Goal: Task Accomplishment & Management: Manage account settings

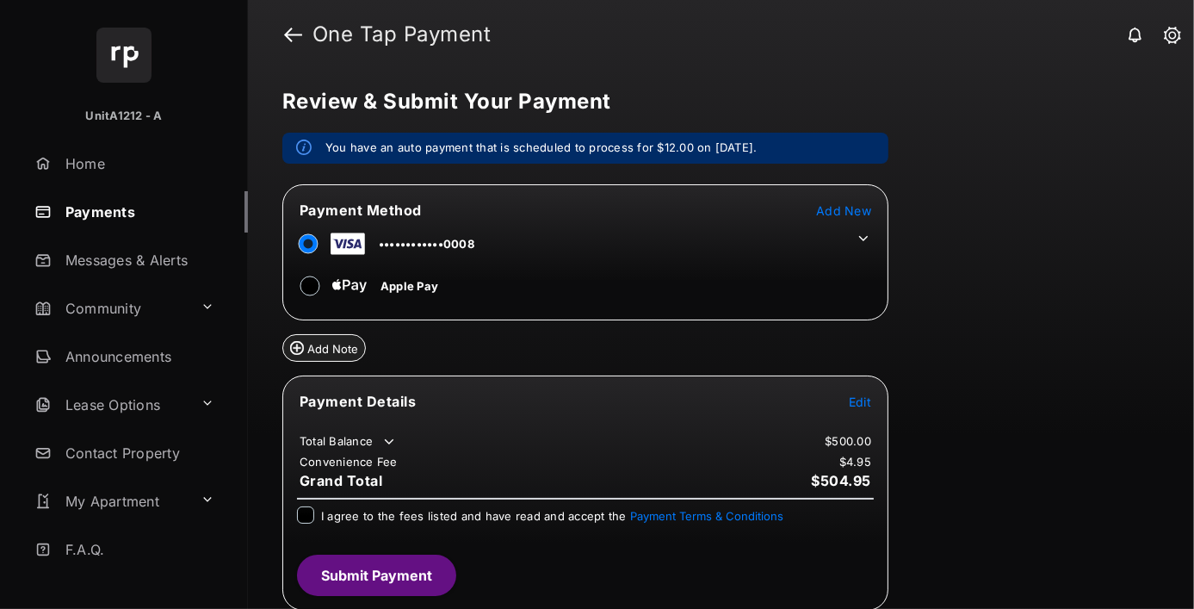
click at [844, 209] on span "Add New" at bounding box center [843, 210] width 55 height 15
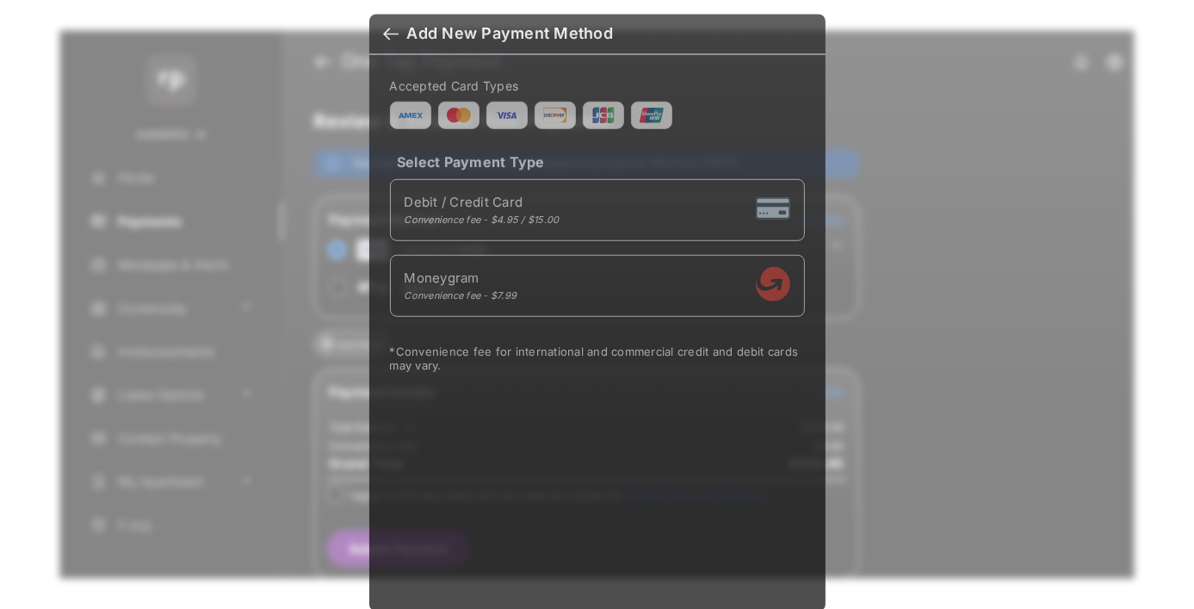
scroll to position [14, 0]
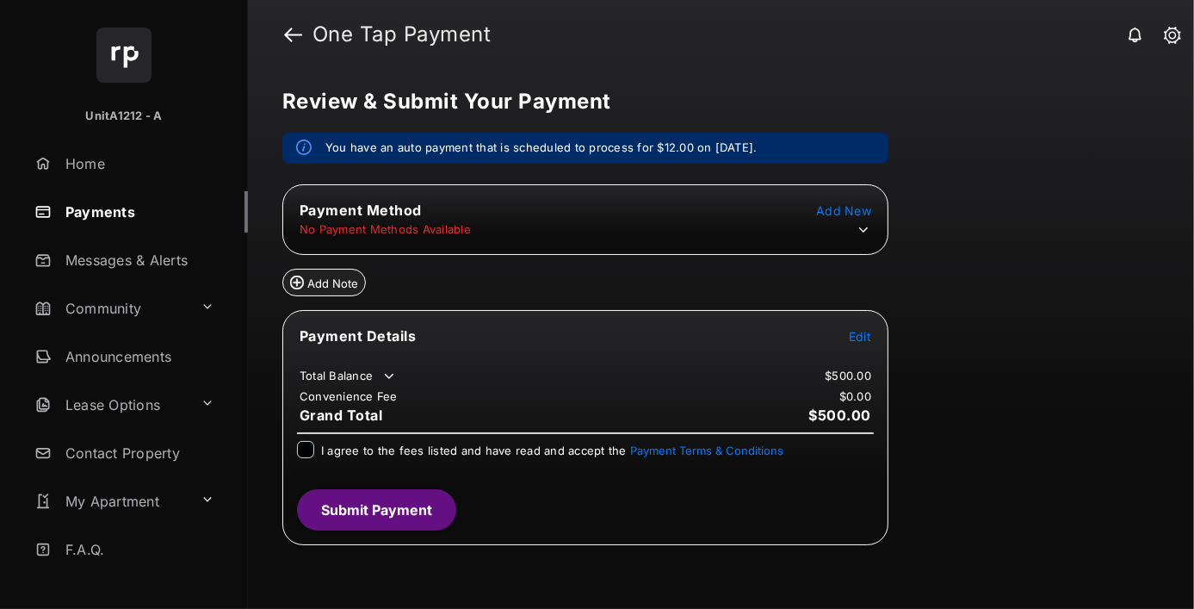
click at [863, 229] on icon at bounding box center [863, 229] width 15 height 15
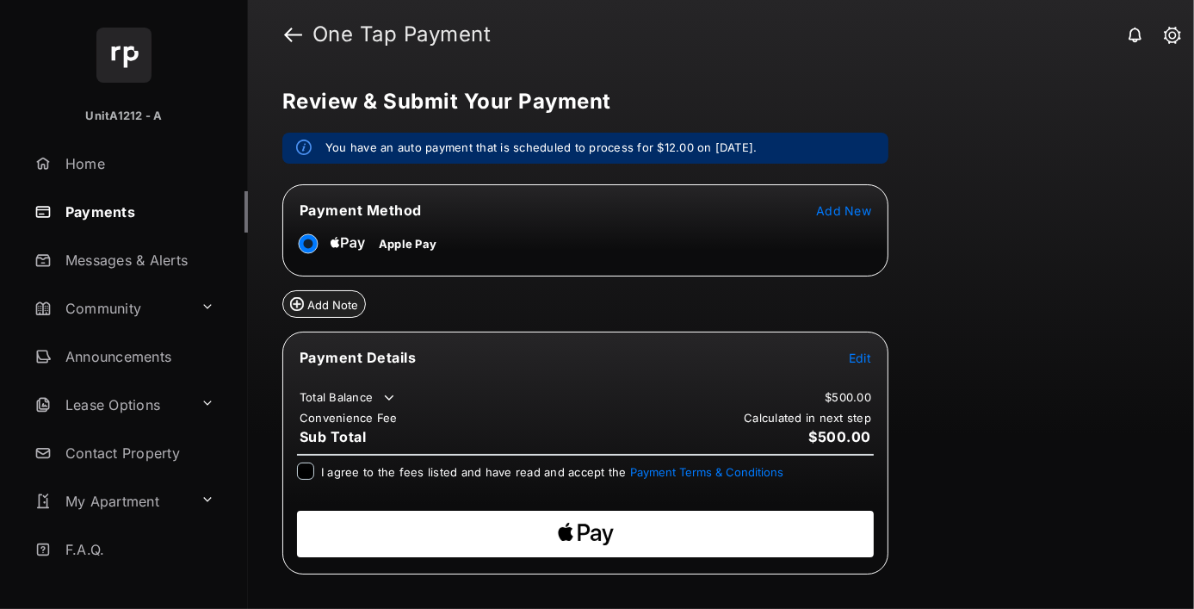
click at [860, 355] on span "Edit" at bounding box center [860, 357] width 22 height 15
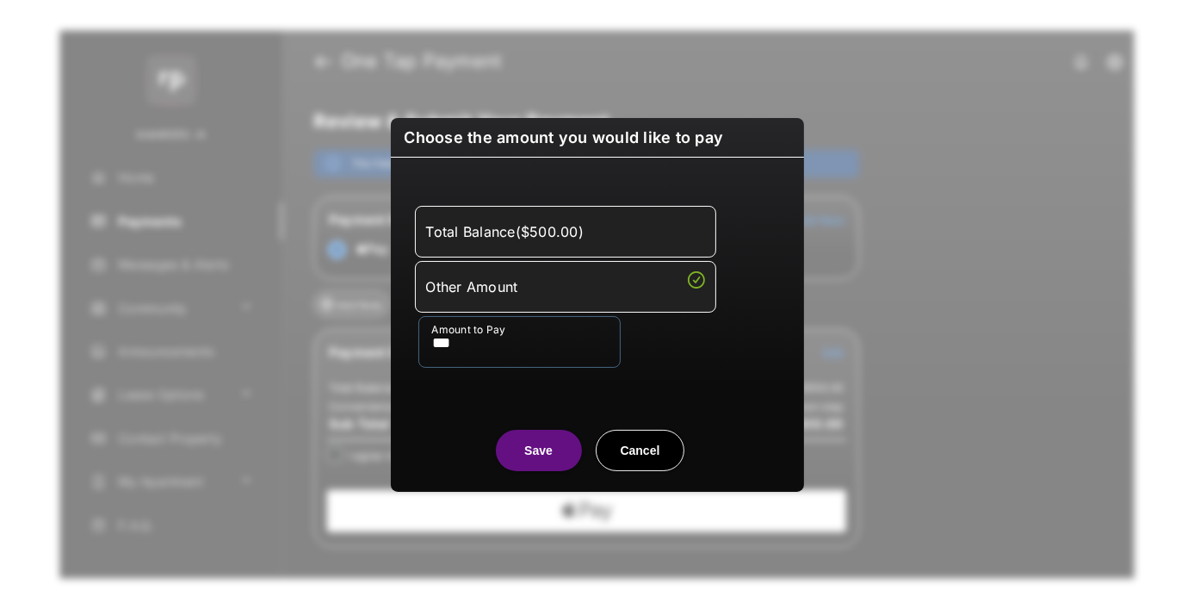
type input "***"
click at [538, 449] on button "Save" at bounding box center [539, 449] width 86 height 41
